Goal: Obtain resource: Download file/media

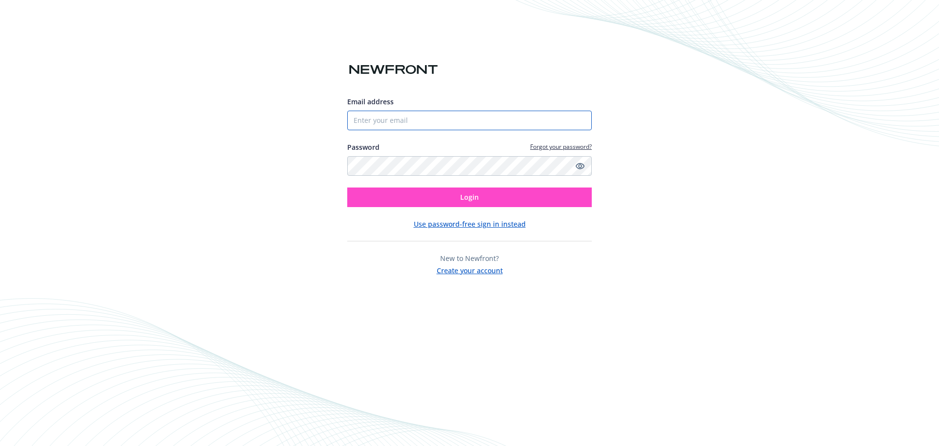
type input "[PERSON_NAME][EMAIL_ADDRESS][DOMAIN_NAME]"
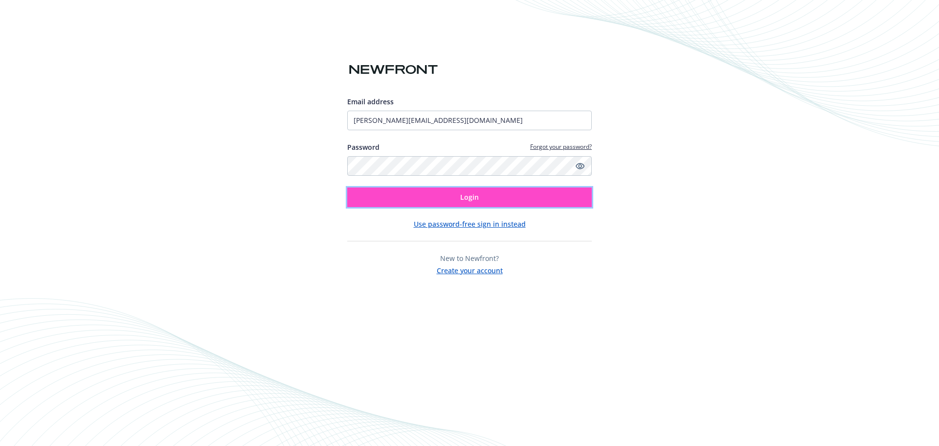
click at [515, 203] on button "Login" at bounding box center [469, 197] width 245 height 20
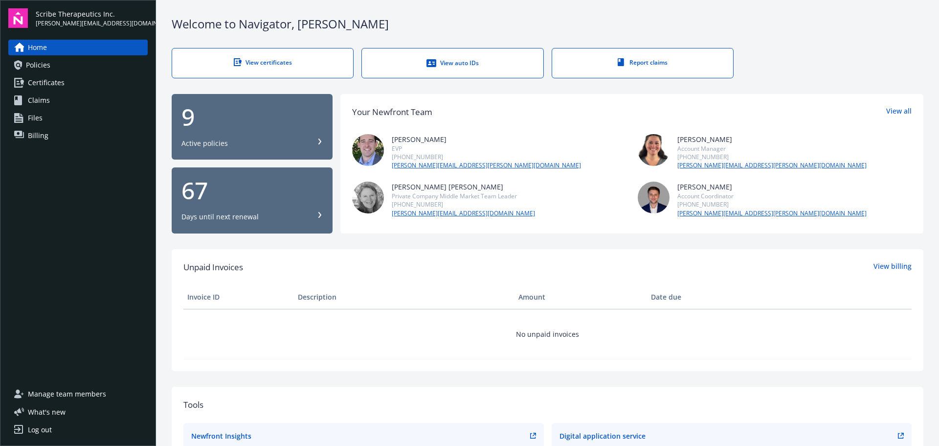
click at [48, 100] on span "Claims" at bounding box center [39, 100] width 22 height 16
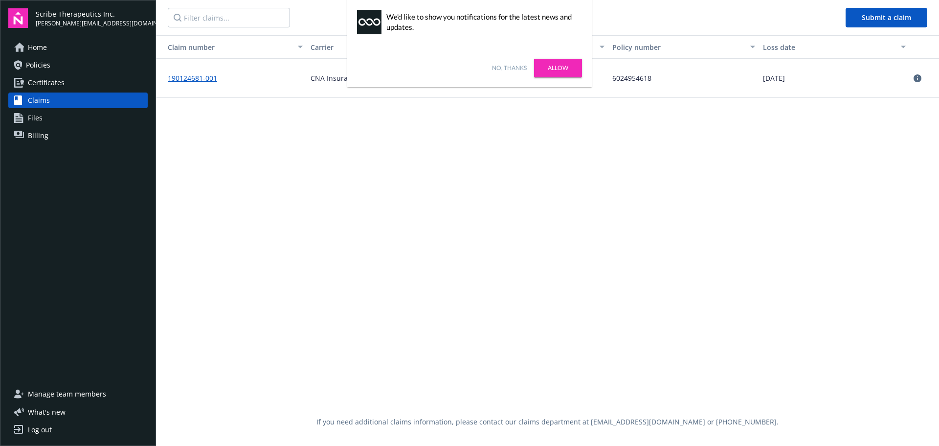
click at [528, 65] on div "No, thanks [PERSON_NAME]" at bounding box center [469, 68] width 245 height 38
click at [547, 67] on link "Allow" at bounding box center [558, 68] width 48 height 19
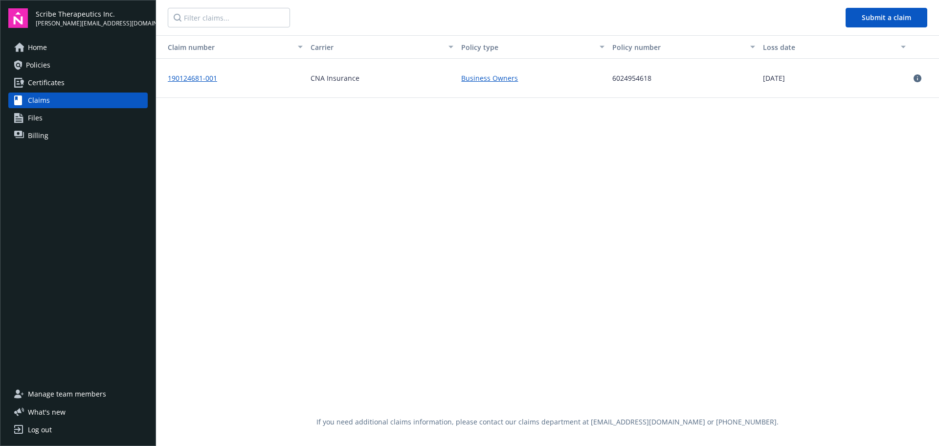
click at [63, 70] on link "Policies" at bounding box center [77, 65] width 139 height 16
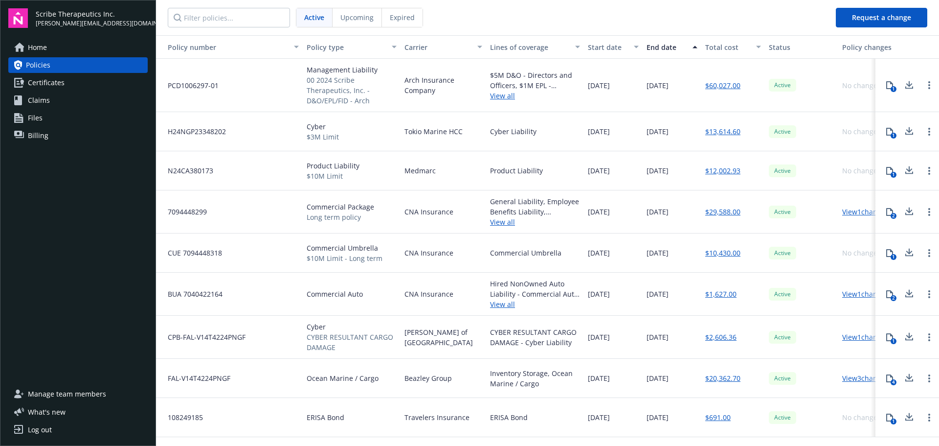
click at [363, 24] on div "Upcoming" at bounding box center [357, 17] width 49 height 19
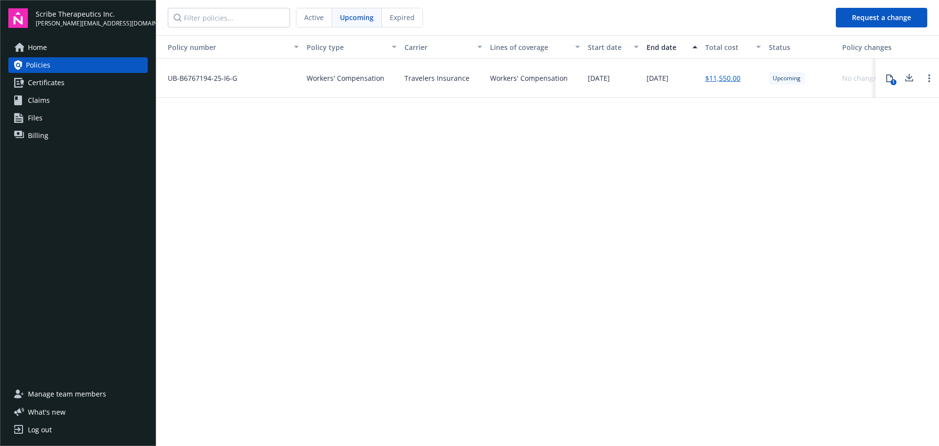
click at [584, 85] on div "[DATE]" at bounding box center [613, 78] width 59 height 39
click at [814, 82] on div "Upcoming" at bounding box center [801, 78] width 73 height 39
click at [906, 79] on icon at bounding box center [909, 80] width 8 height 2
